Goal: Information Seeking & Learning: Learn about a topic

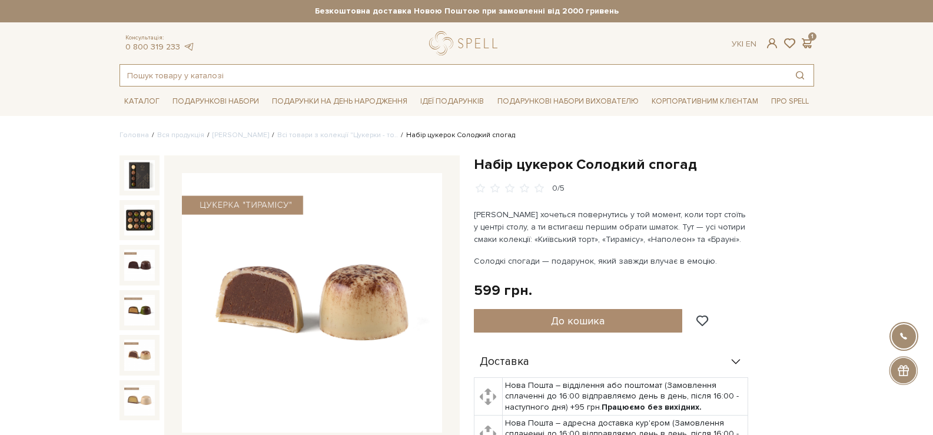
click at [375, 85] on input "text" at bounding box center [453, 75] width 666 height 21
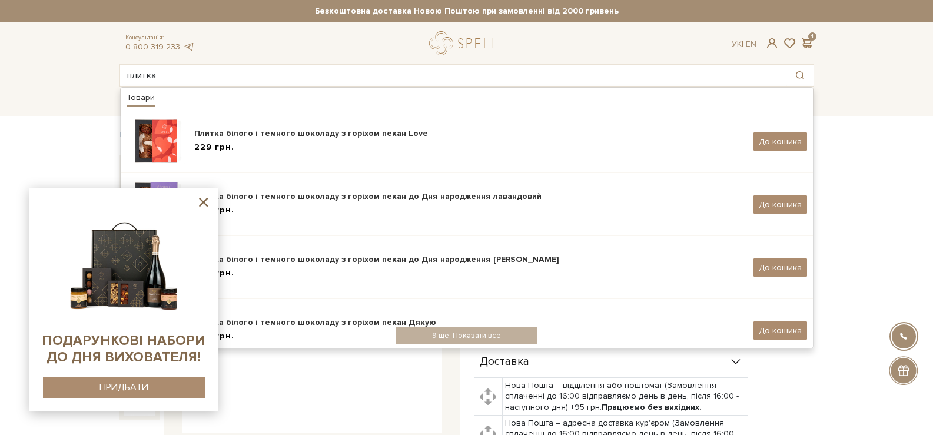
click at [201, 191] on sys-container-static at bounding box center [123, 300] width 188 height 224
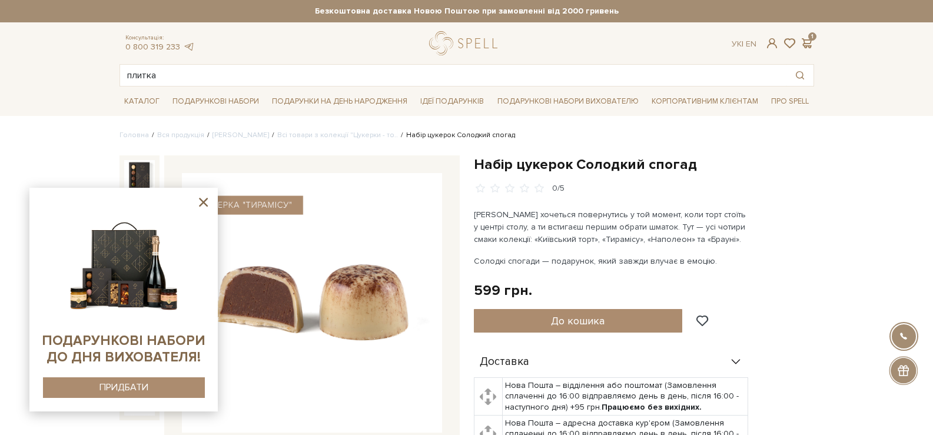
click at [199, 198] on icon at bounding box center [203, 202] width 15 height 15
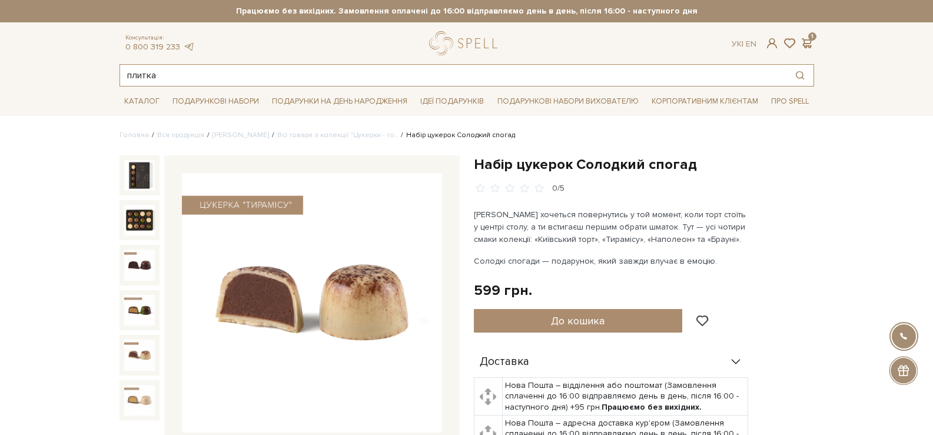
click at [255, 85] on input "плитка" at bounding box center [453, 75] width 666 height 21
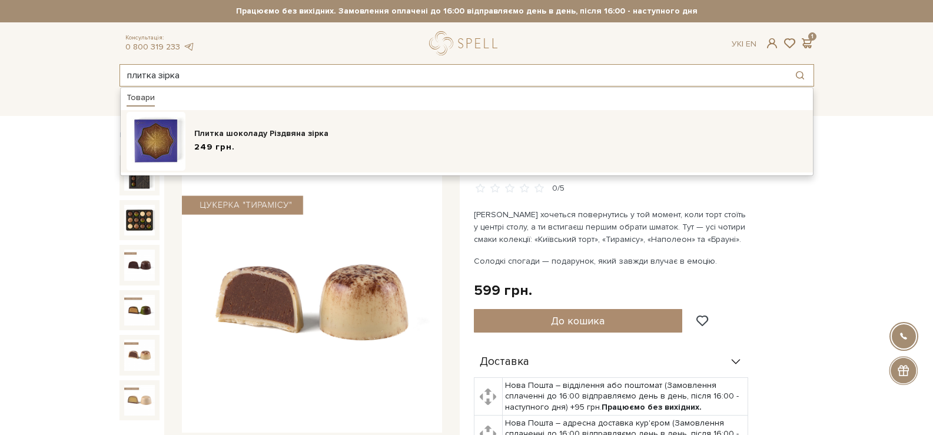
type input "плитка зірка"
click at [262, 134] on div "Плитка шоколаду Різдвяна зірка" at bounding box center [500, 134] width 613 height 12
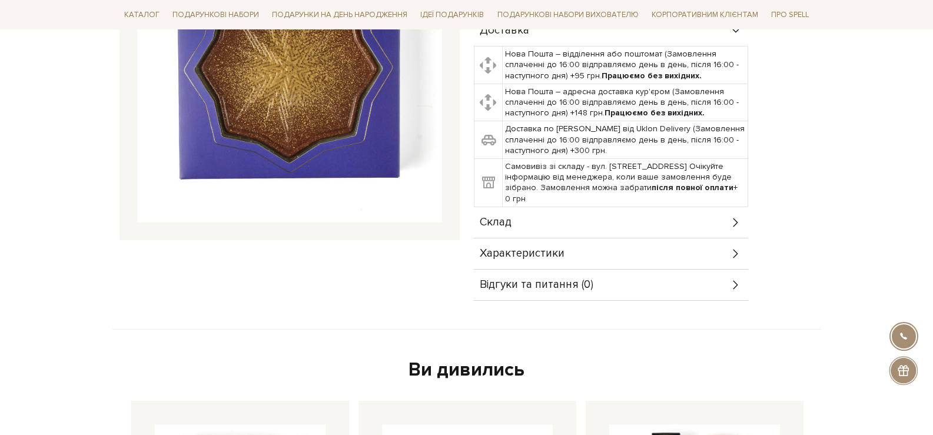
scroll to position [235, 0]
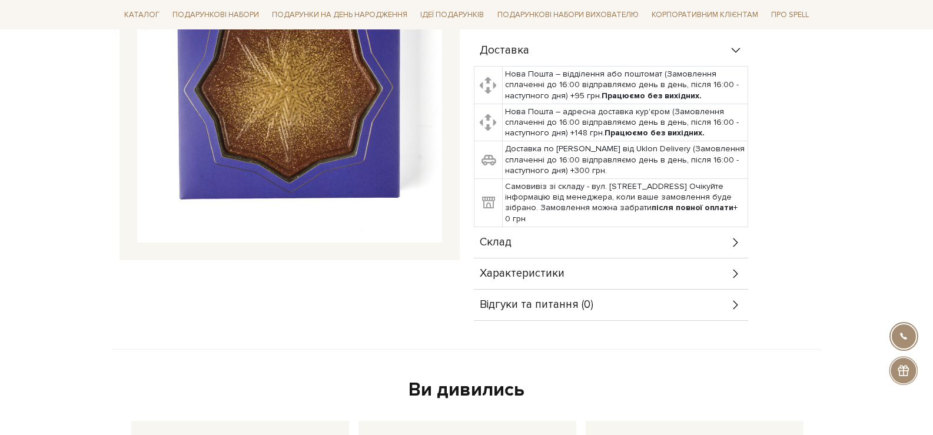
click at [720, 239] on div "Склад" at bounding box center [611, 242] width 274 height 31
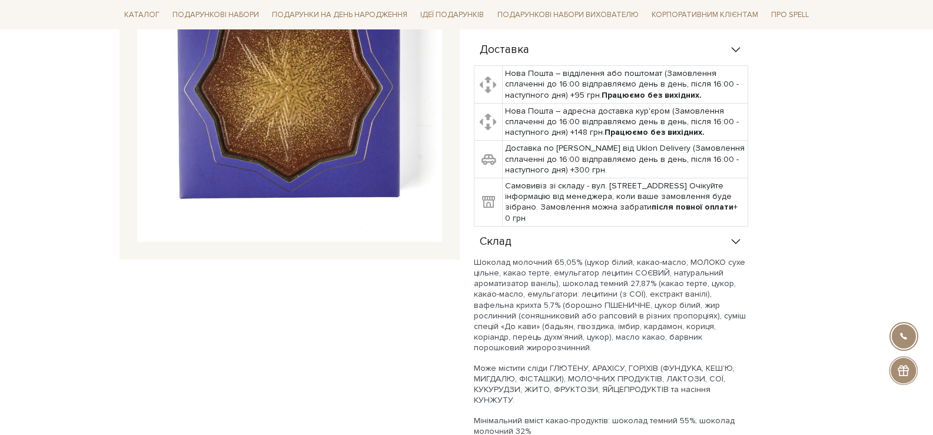
scroll to position [59, 0]
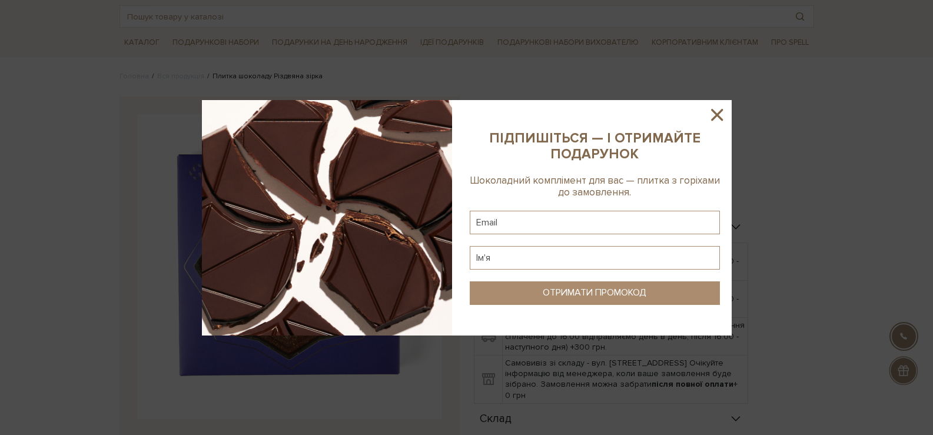
click at [709, 114] on icon at bounding box center [717, 115] width 20 height 20
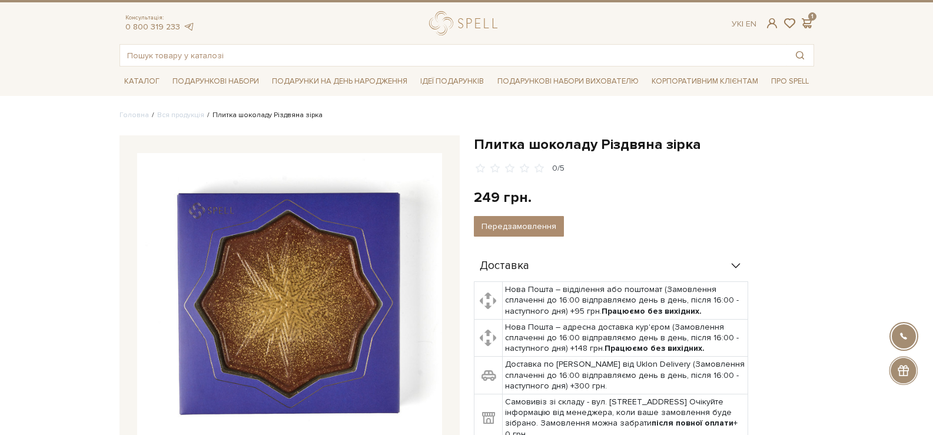
scroll to position [0, 0]
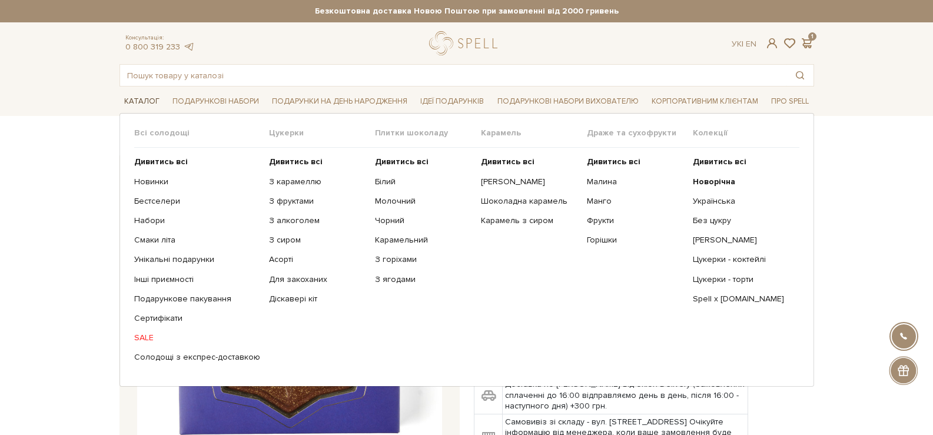
click at [126, 100] on link "Каталог" at bounding box center [141, 101] width 45 height 18
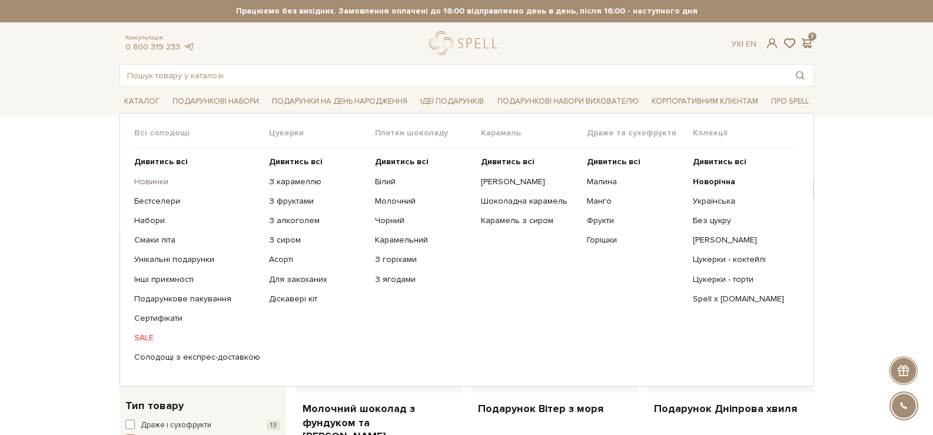
click at [159, 180] on link "Новинки" at bounding box center [197, 182] width 126 height 11
